Goal: Book appointment/travel/reservation

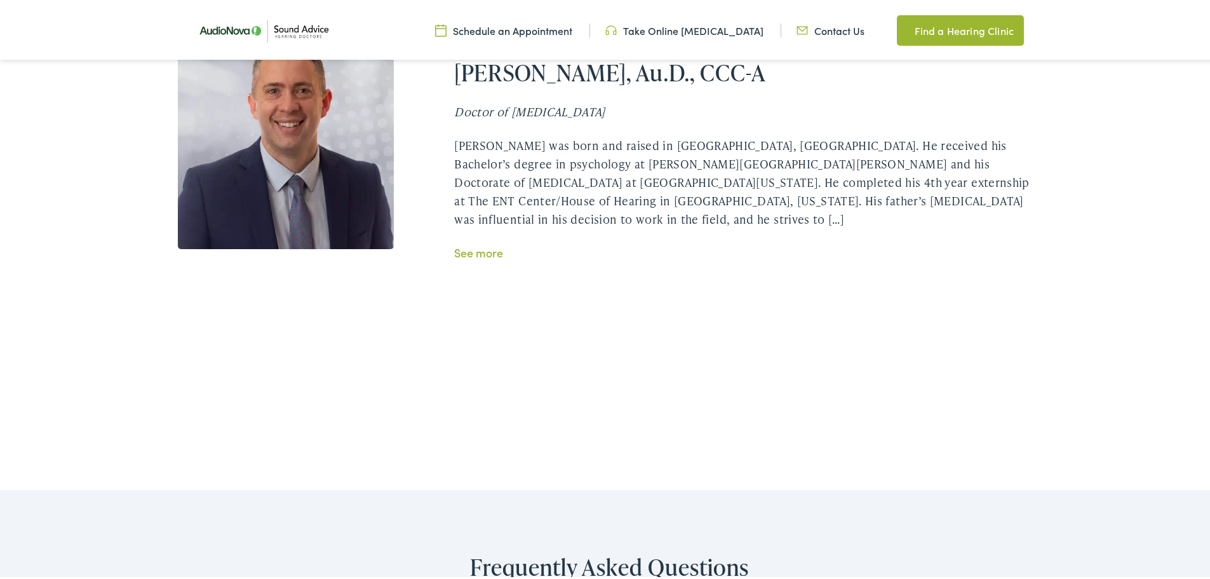
scroll to position [2415, 0]
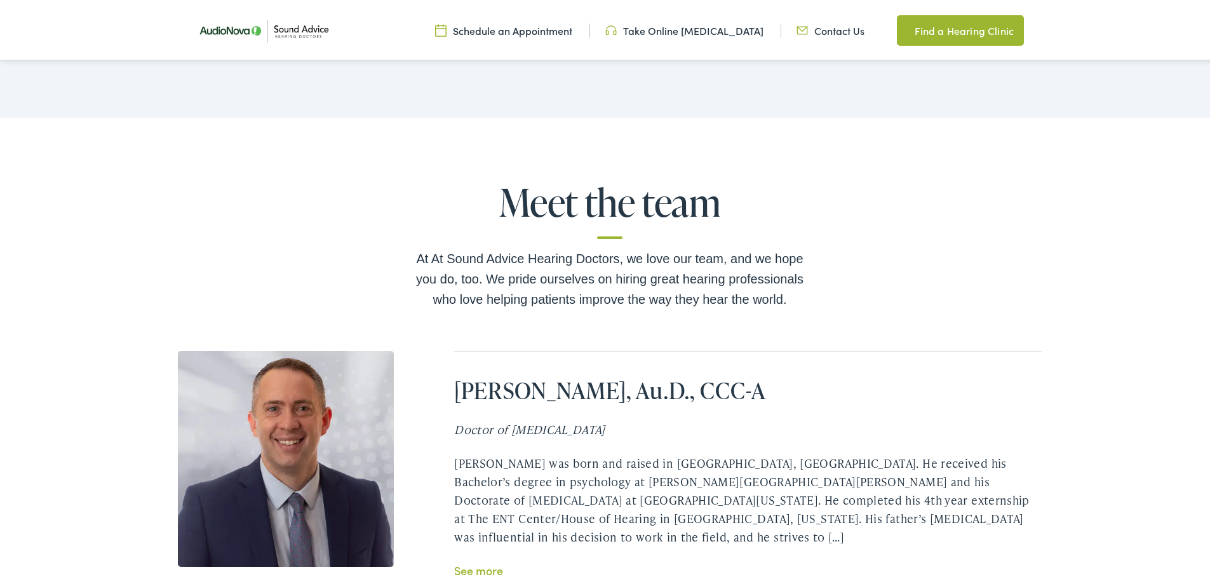
click at [484, 560] on link "See more" at bounding box center [478, 568] width 49 height 16
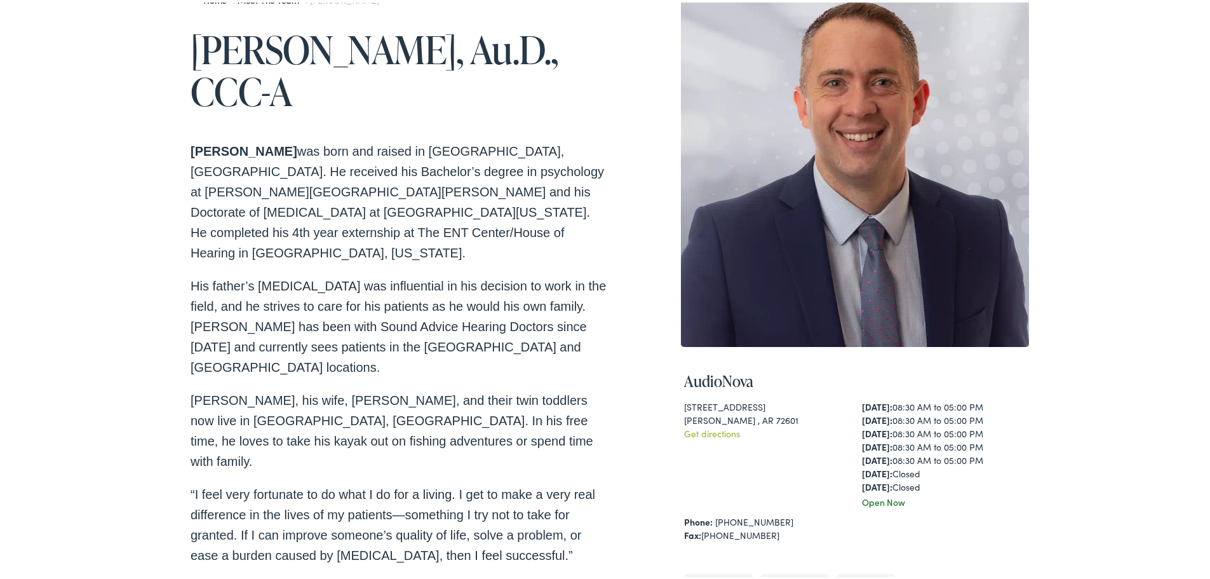
scroll to position [381, 0]
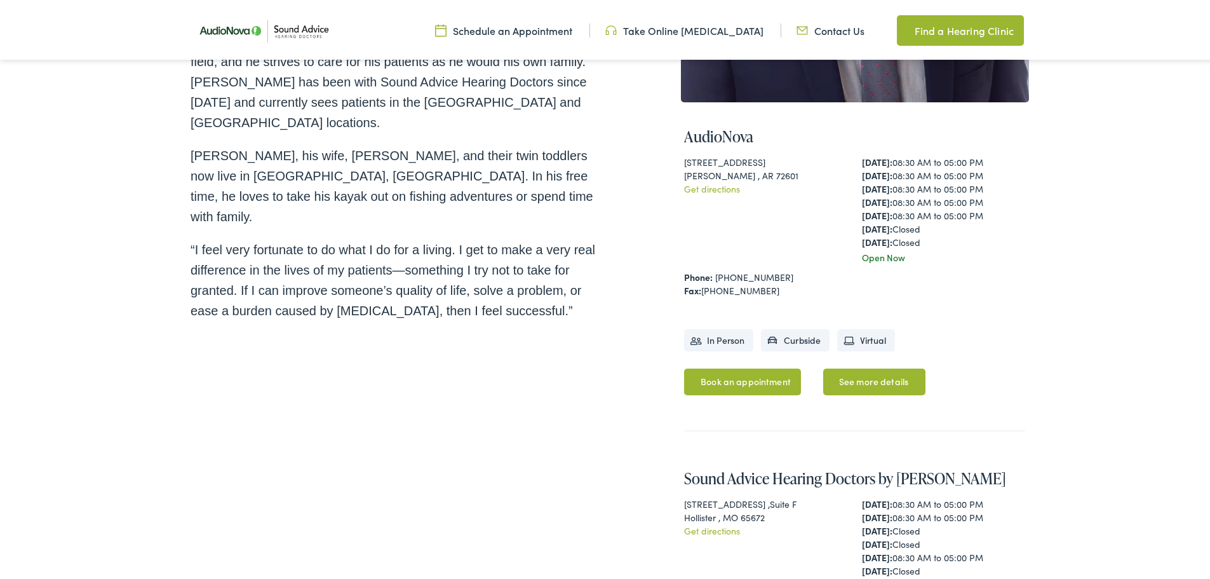
click at [546, 30] on link "Schedule an Appointment" at bounding box center [503, 28] width 137 height 14
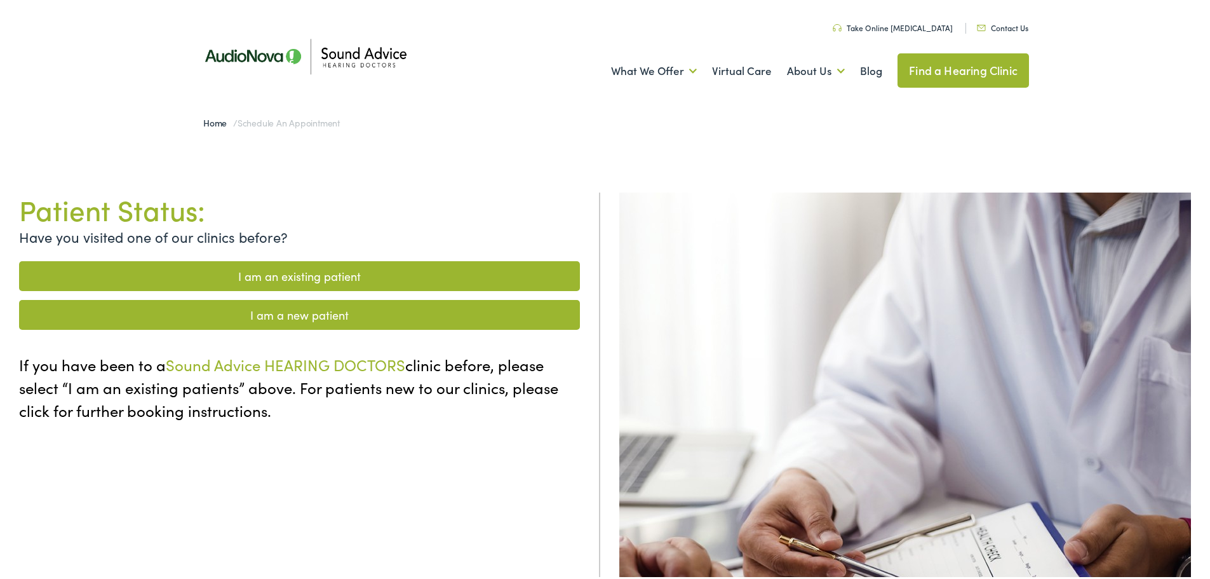
click at [349, 315] on link "I am a new patient" at bounding box center [299, 312] width 561 height 30
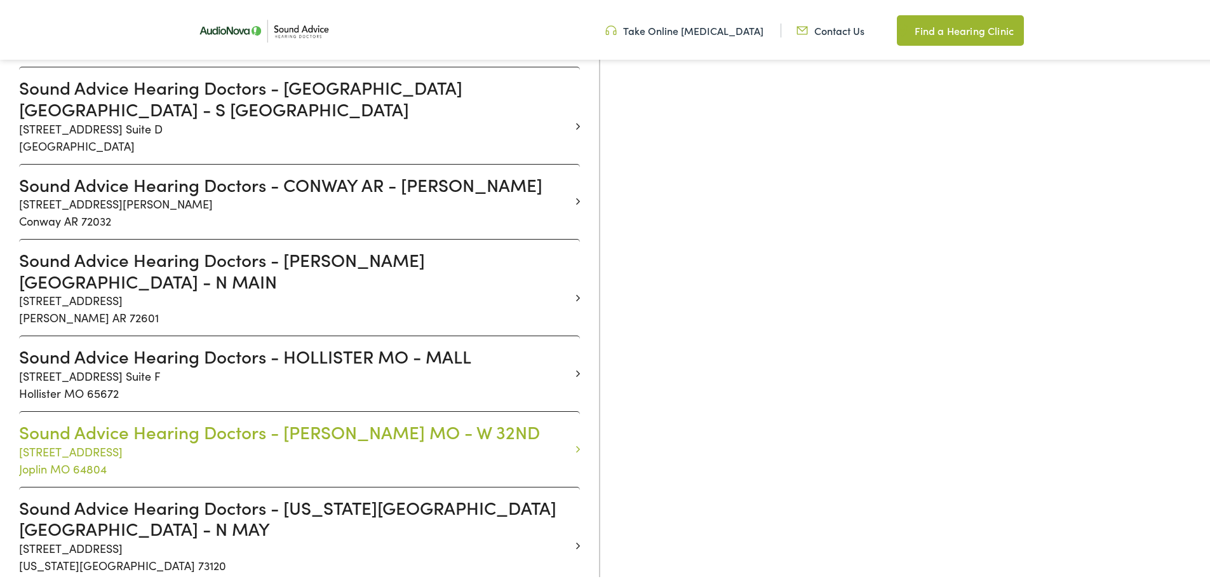
scroll to position [508, 0]
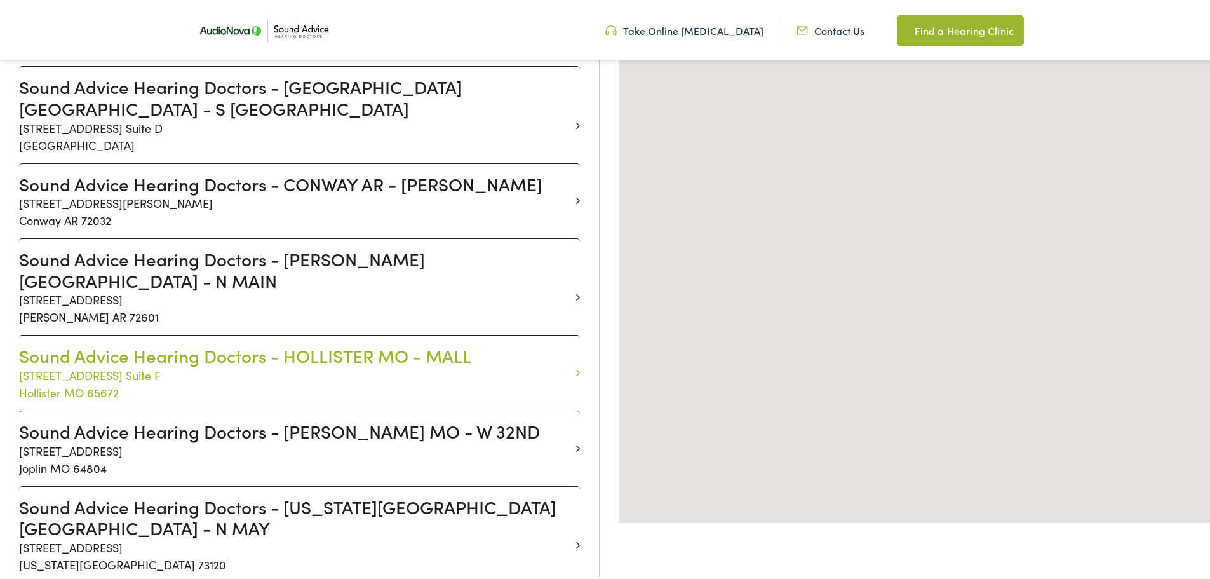
click at [443, 342] on h3 "Sound Advice Hearing Doctors - HOLLISTER MO - MALL" at bounding box center [295, 353] width 552 height 22
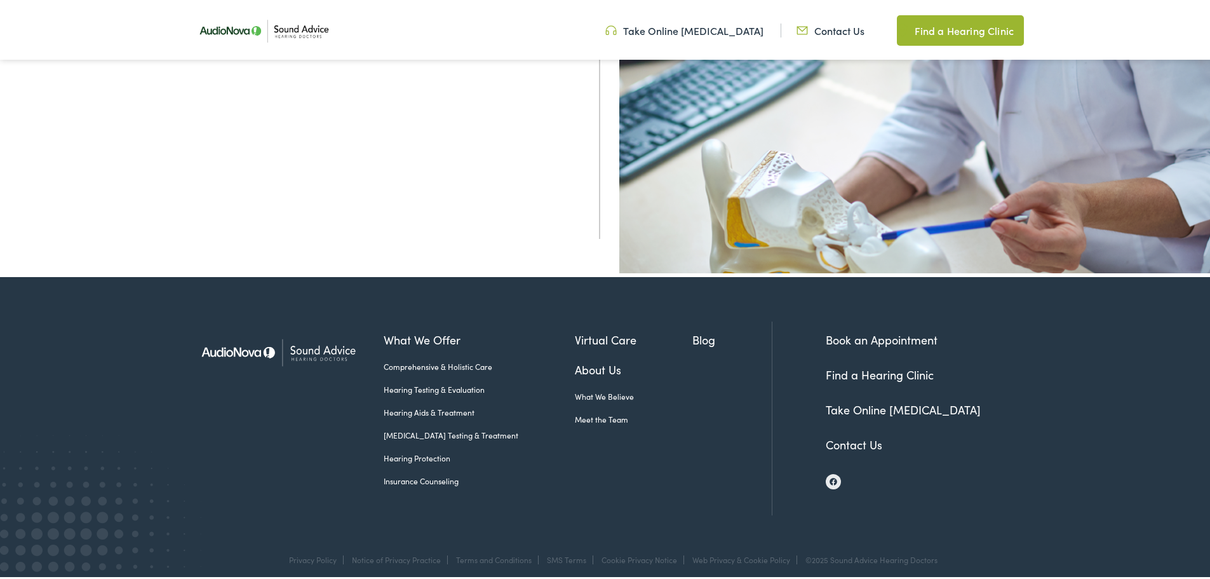
scroll to position [531, 0]
